Goal: Task Accomplishment & Management: Use online tool/utility

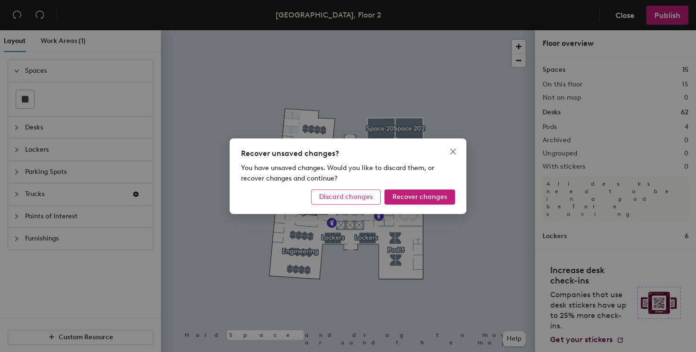
click at [358, 196] on span "Discard changes" at bounding box center [345, 197] width 53 height 8
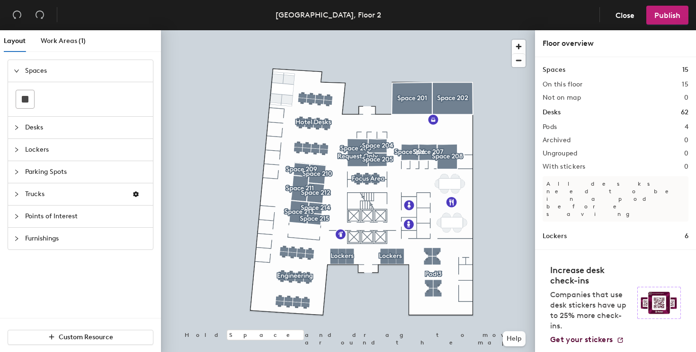
click at [28, 128] on span "Desks" at bounding box center [86, 128] width 122 height 22
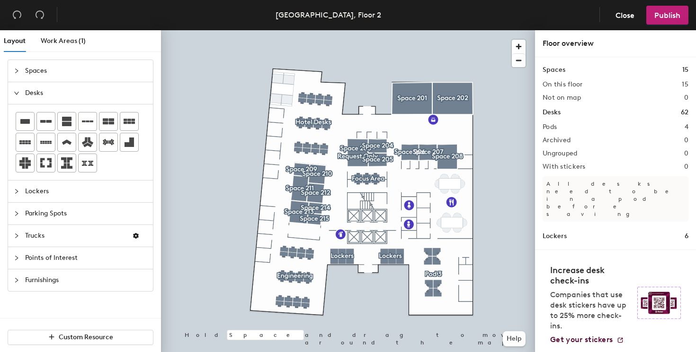
click at [408, 131] on div "Layout Work Areas (1) Spaces Desks Lockers Parking Spots Trucks Points of Inter…" at bounding box center [348, 193] width 696 height 326
click at [415, 132] on div "Layout Work Areas (1) Spaces Desks Lockers Parking Spots Trucks Points of Inter…" at bounding box center [348, 193] width 696 height 326
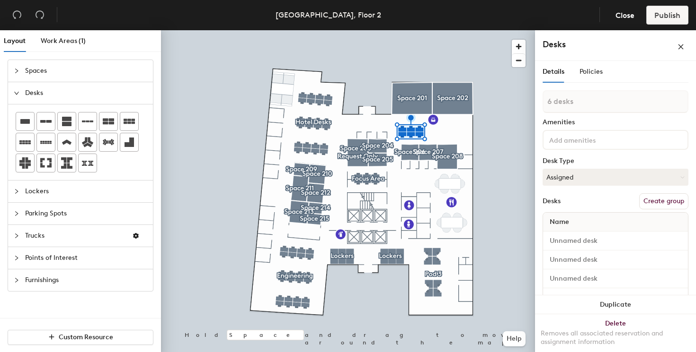
click at [21, 255] on div at bounding box center [19, 258] width 11 height 10
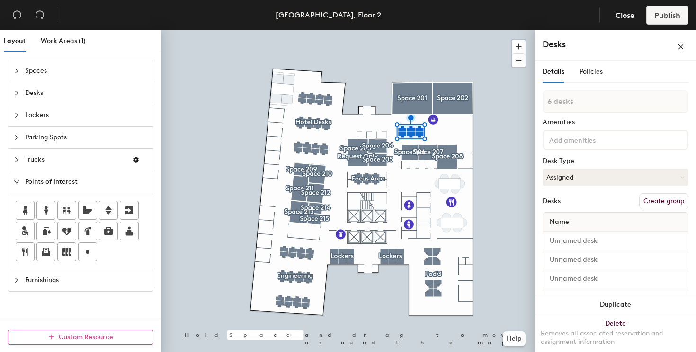
click at [83, 337] on span "Custom Resource" at bounding box center [86, 338] width 54 height 8
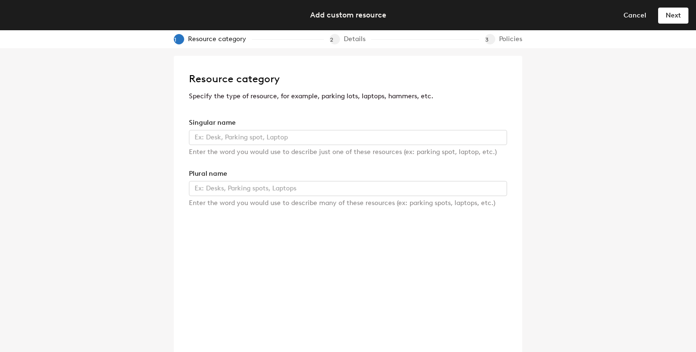
click at [248, 149] on div "Enter the word you would use to describe just one of these resources (ex: parki…" at bounding box center [348, 152] width 318 height 10
click at [251, 146] on div "Singular name Enter the word you would use to describe just one of these resour…" at bounding box center [348, 138] width 318 height 40
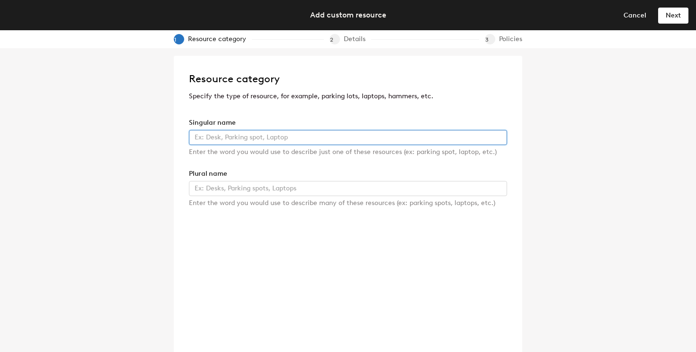
click at [251, 137] on input "text" at bounding box center [348, 137] width 318 height 15
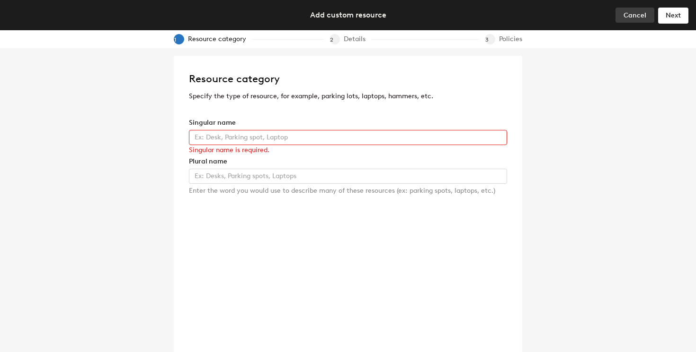
click at [635, 14] on span "Cancel" at bounding box center [634, 15] width 23 height 8
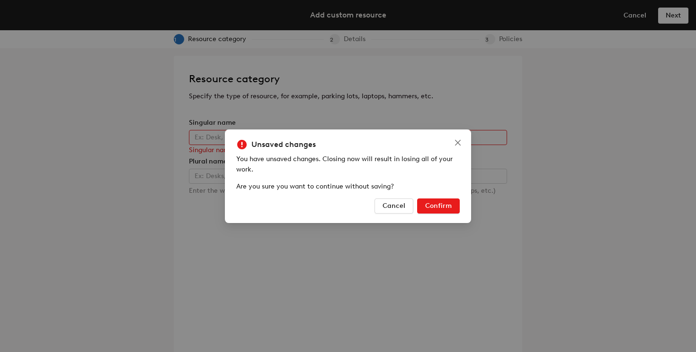
click at [453, 202] on button "Confirm" at bounding box center [438, 206] width 43 height 15
